Goal: Task Accomplishment & Management: Use online tool/utility

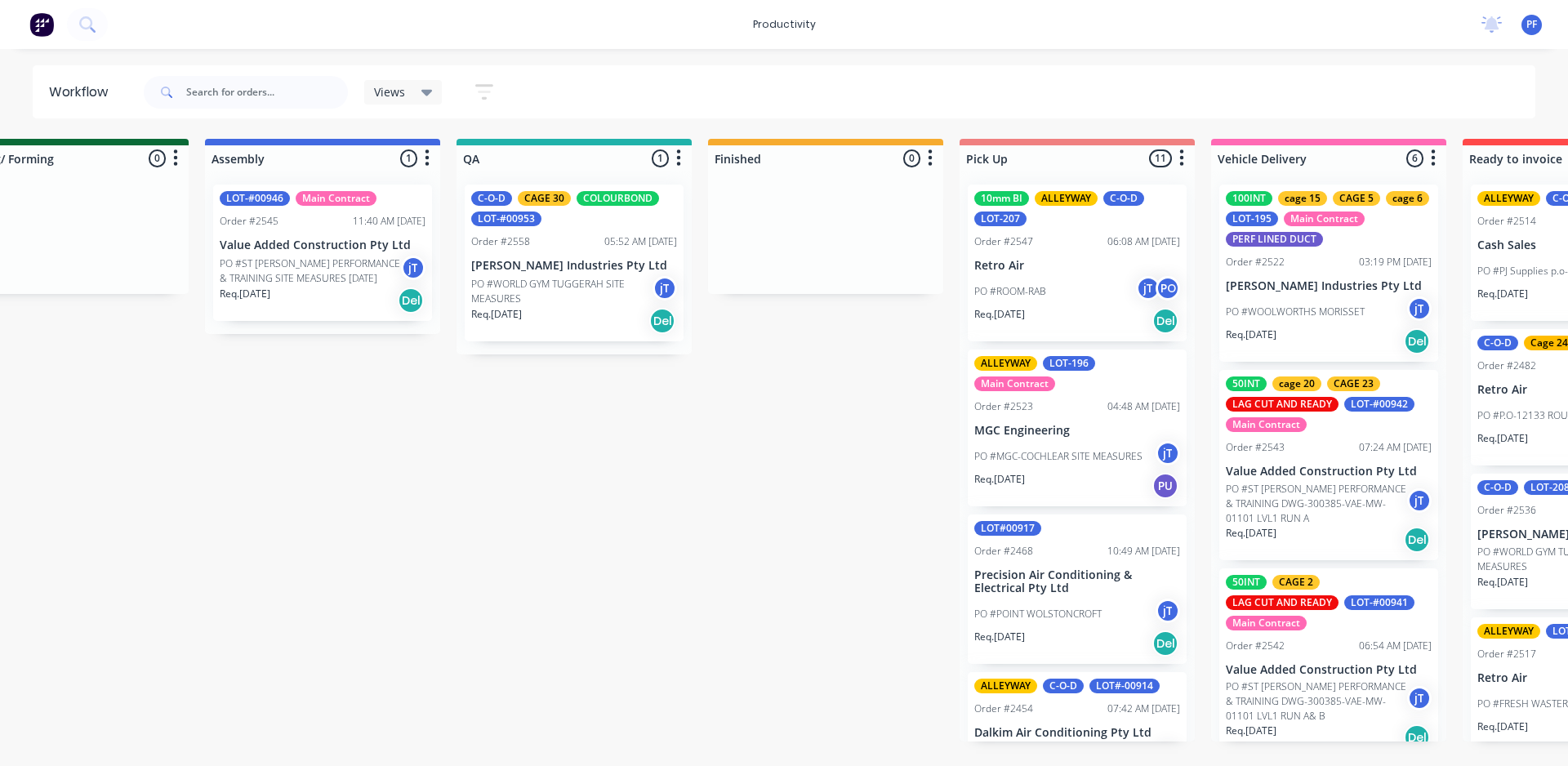
scroll to position [0, 1081]
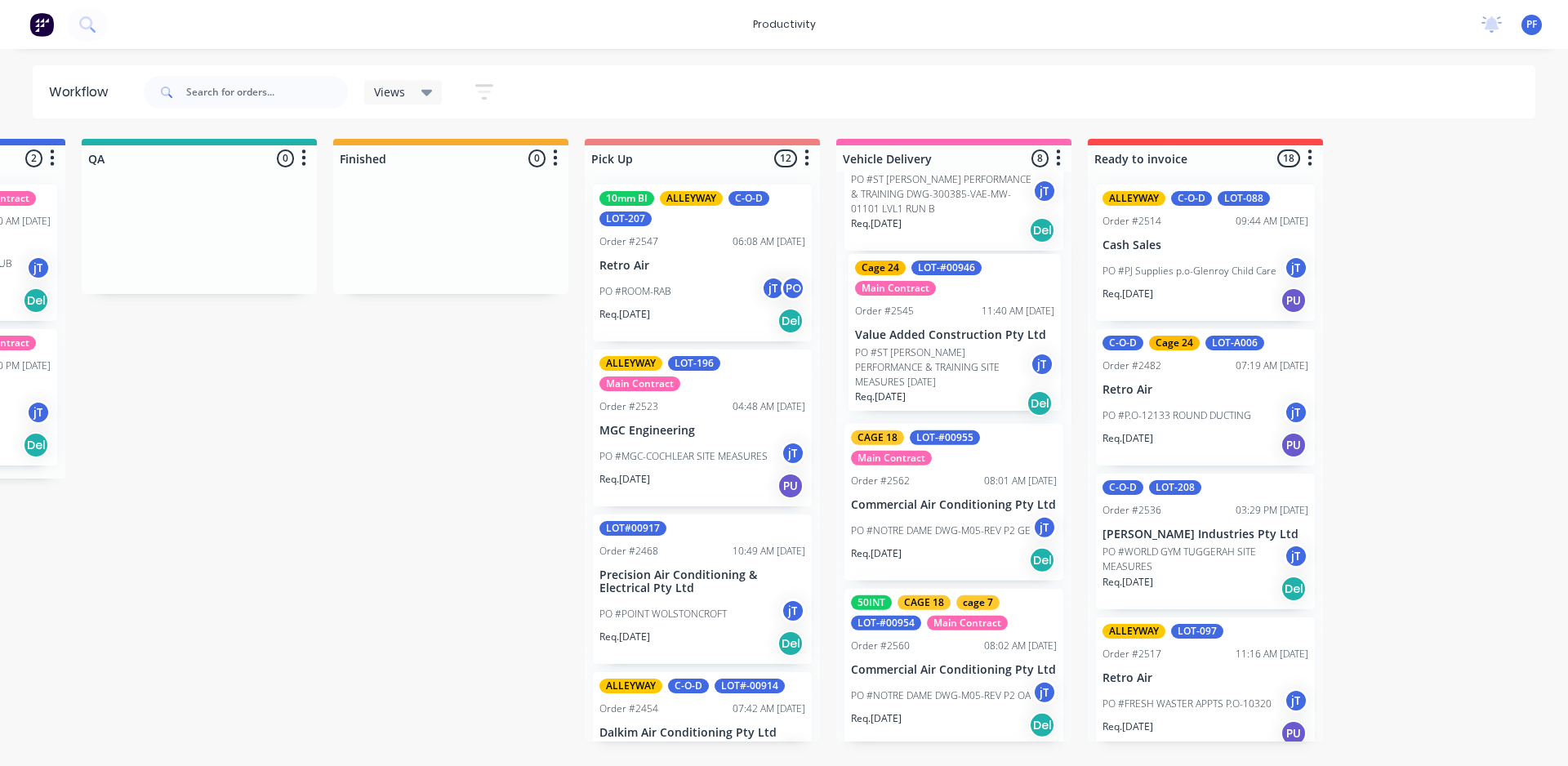
scroll to position [704, 0]
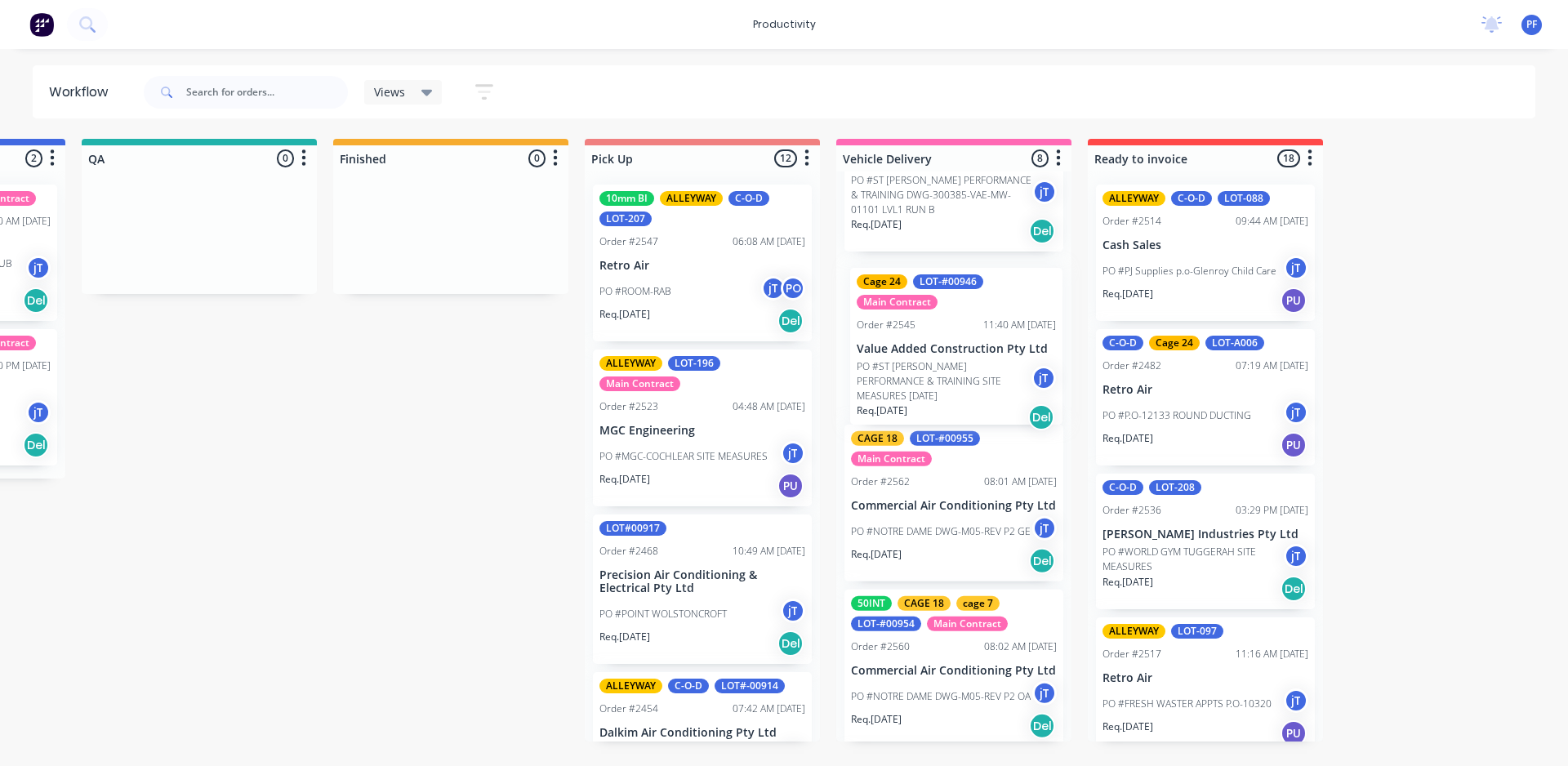
drag, startPoint x: 942, startPoint y: 550, endPoint x: 948, endPoint y: 394, distance: 156.1
click at [948, 394] on div "100INT cage 15 CAGE 5 cage 6 LOT-195 Main Contract PERF LINED DUCT Order #2522 …" at bounding box center [953, 456] width 235 height 570
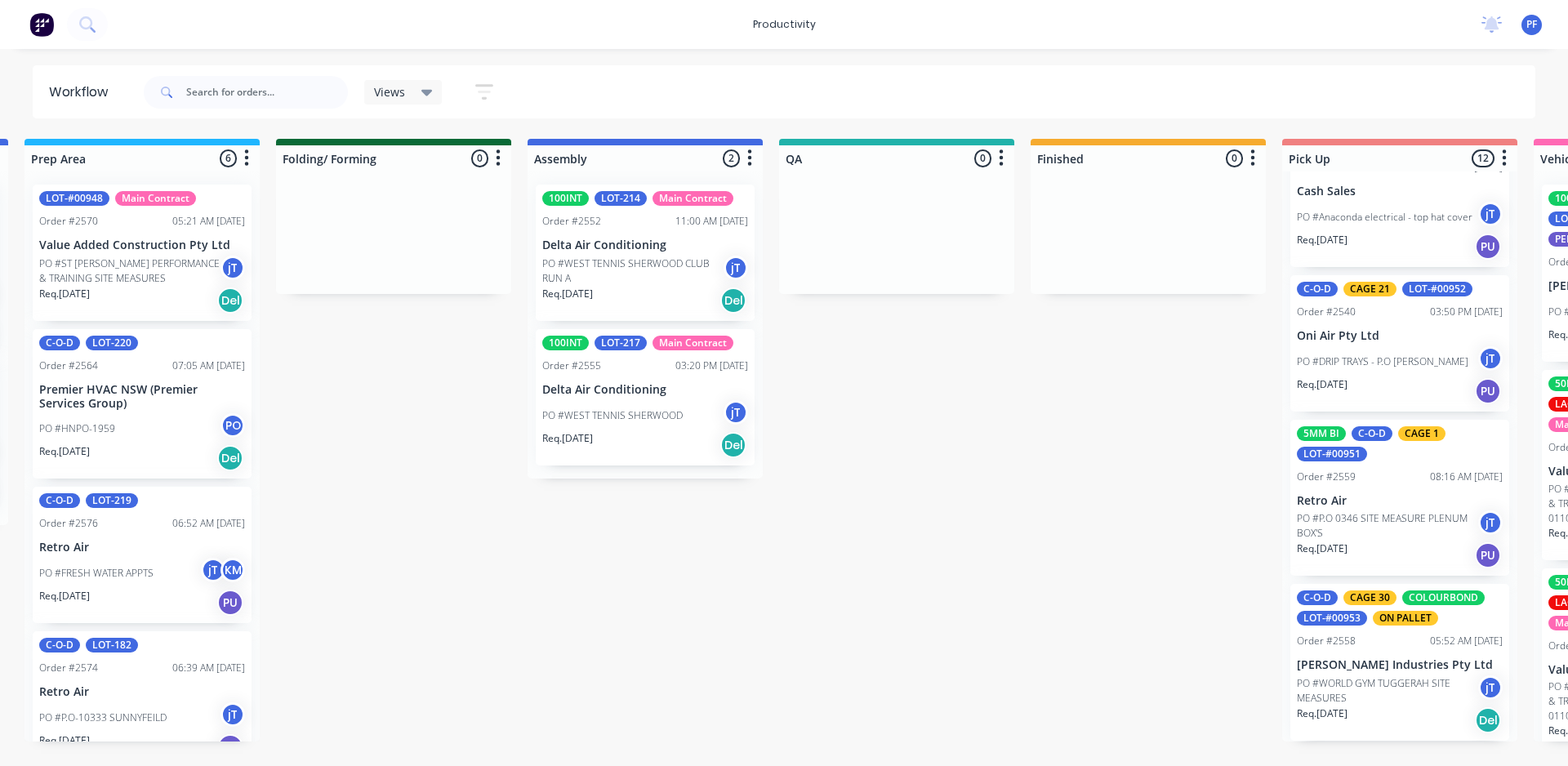
scroll to position [0, 764]
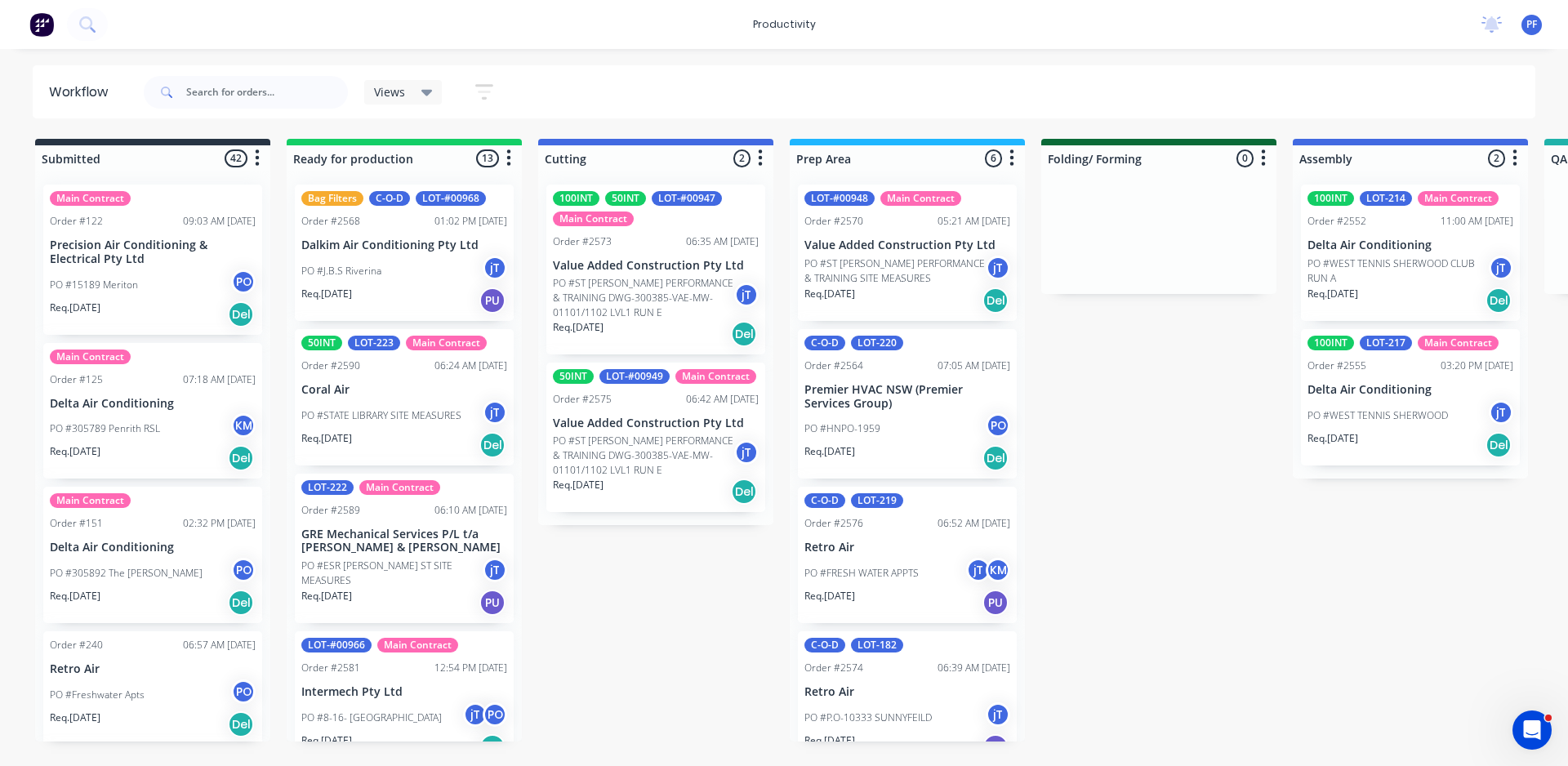
click at [1527, 734] on icon "Open Intercom Messenger" at bounding box center [1532, 730] width 27 height 27
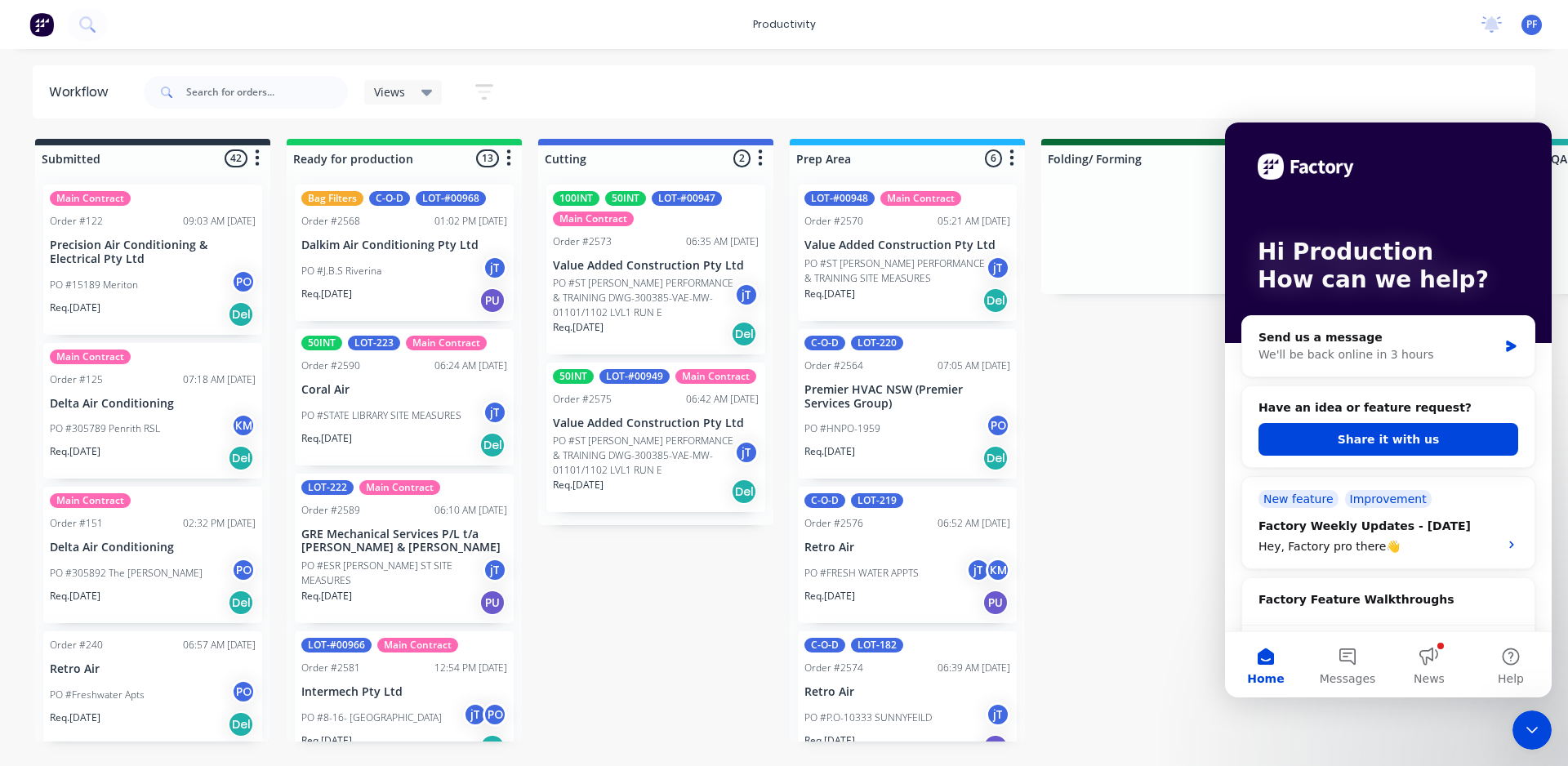
click at [1468, 109] on div "Views Save new view None (Default) edit Assembly edit Dispatch edit Invoicing e…" at bounding box center [839, 92] width 1396 height 49
click at [1535, 724] on icon "Close Intercom Messenger" at bounding box center [1532, 729] width 19 height 19
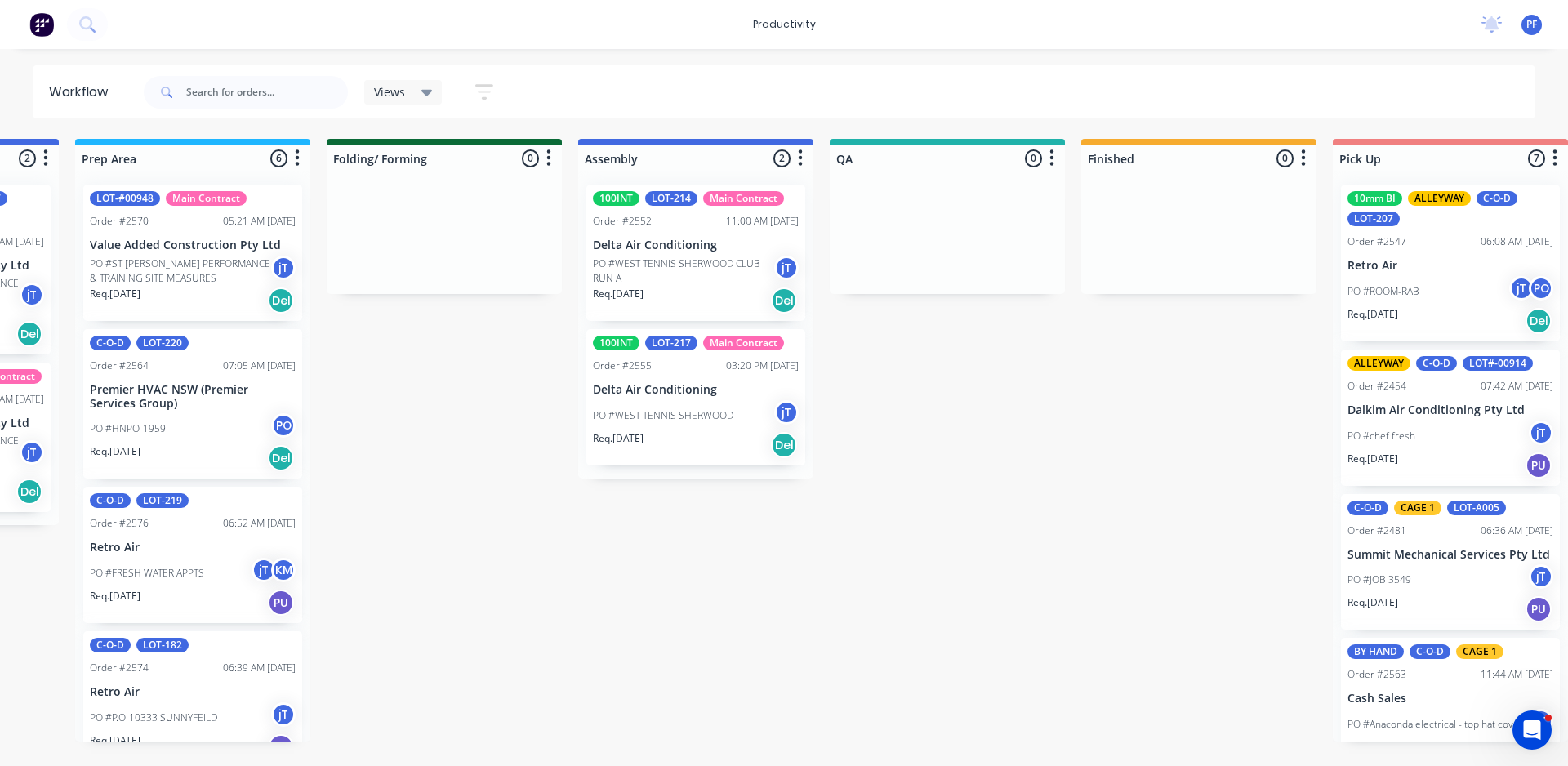
scroll to position [0, 739]
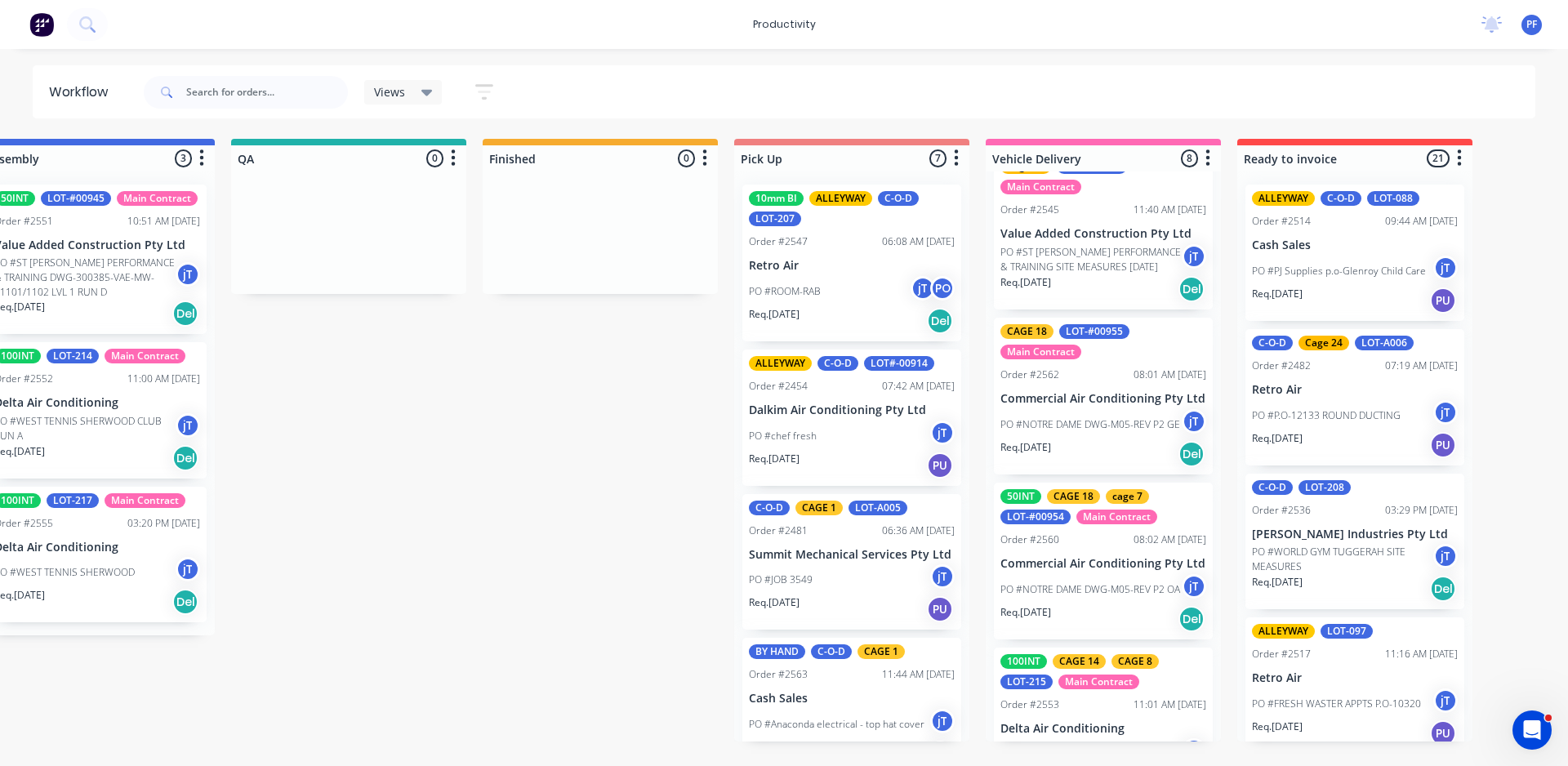
scroll to position [902, 0]
